Goal: Browse casually: Explore the website without a specific task or goal

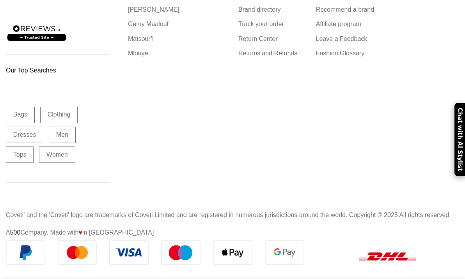
scroll to position [2024, 0]
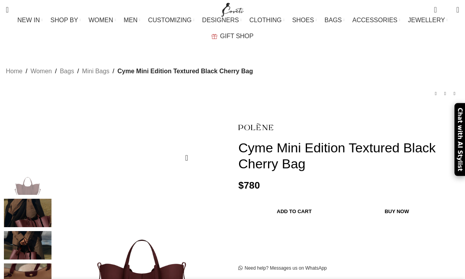
scroll to position [82, 0]
